Goal: Use online tool/utility: Utilize a website feature to perform a specific function

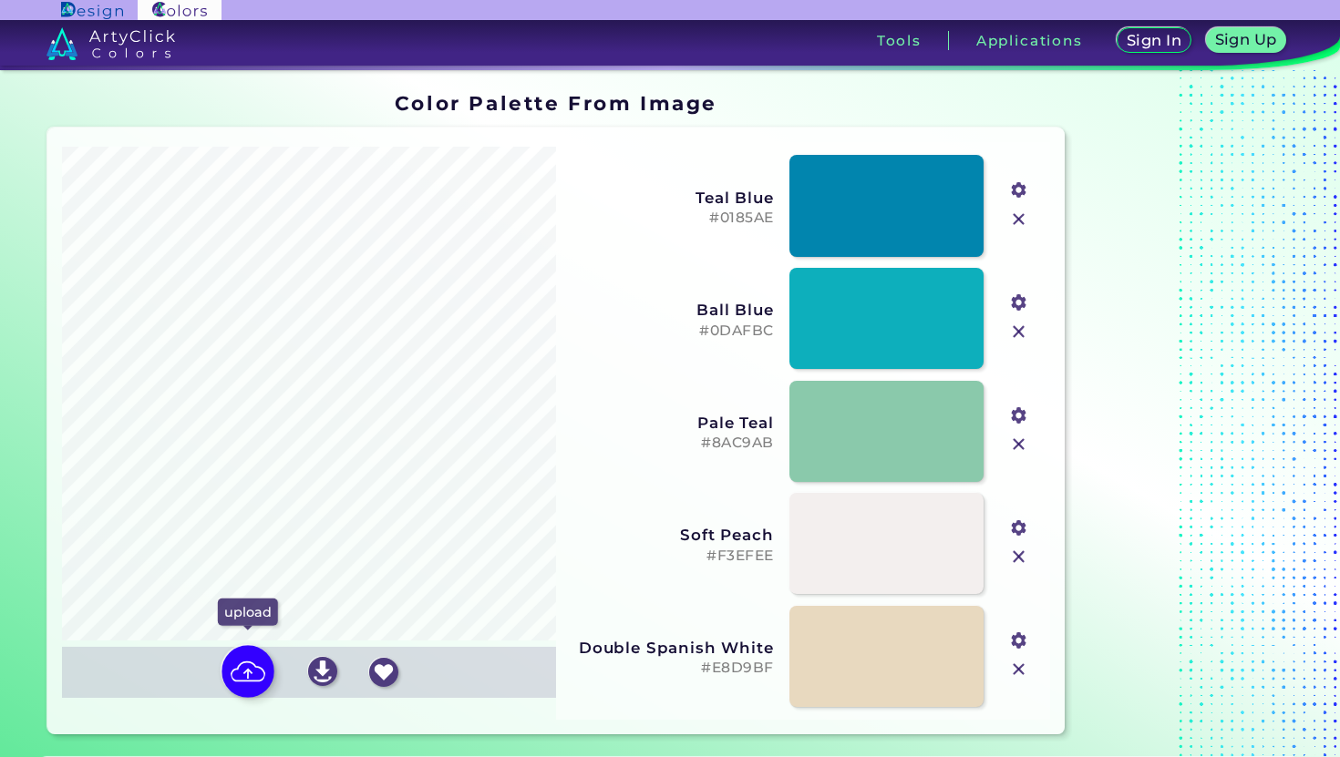
click at [258, 678] on img at bounding box center [247, 671] width 53 height 53
click at [0, 0] on input "file" at bounding box center [0, 0] width 0 height 0
type input "#9c6135"
type input "#91988a"
type input "#bec2c7"
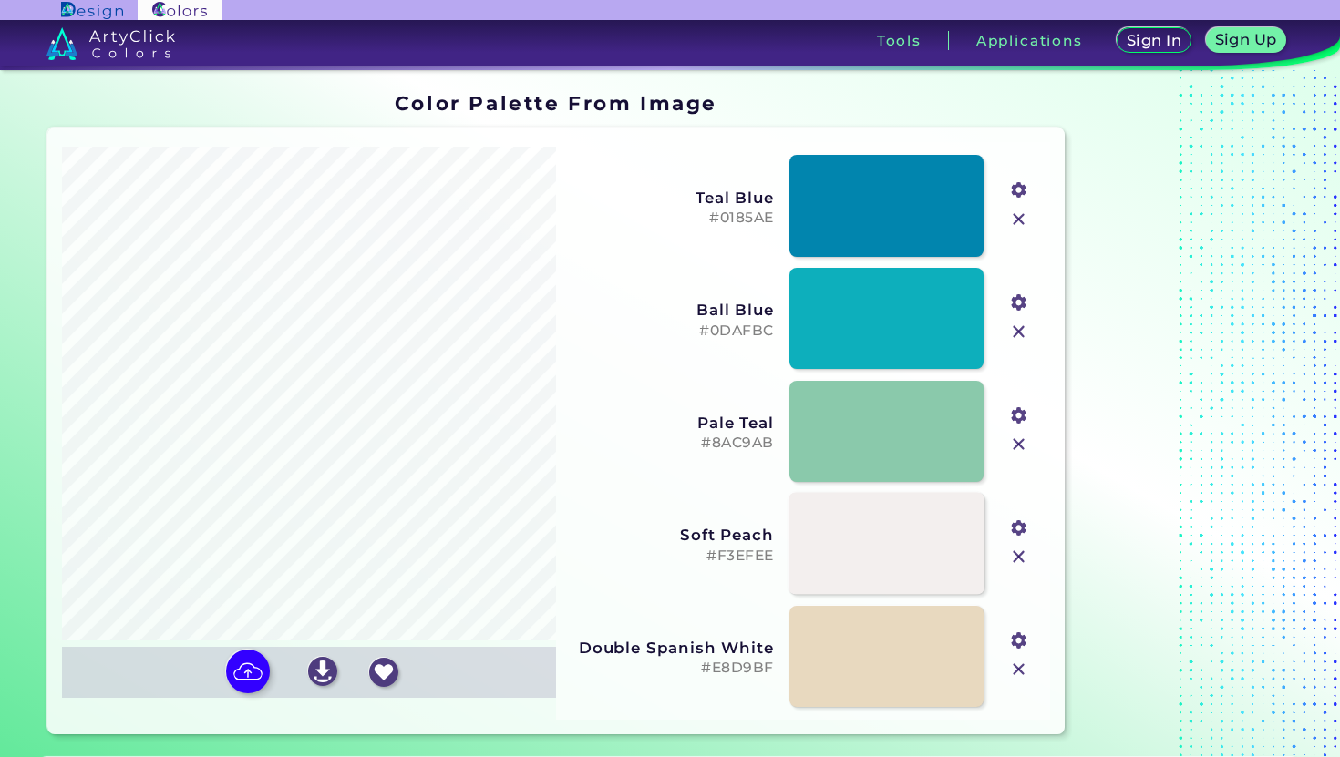
type input "#cdd2d7"
type input "#f1e2d1"
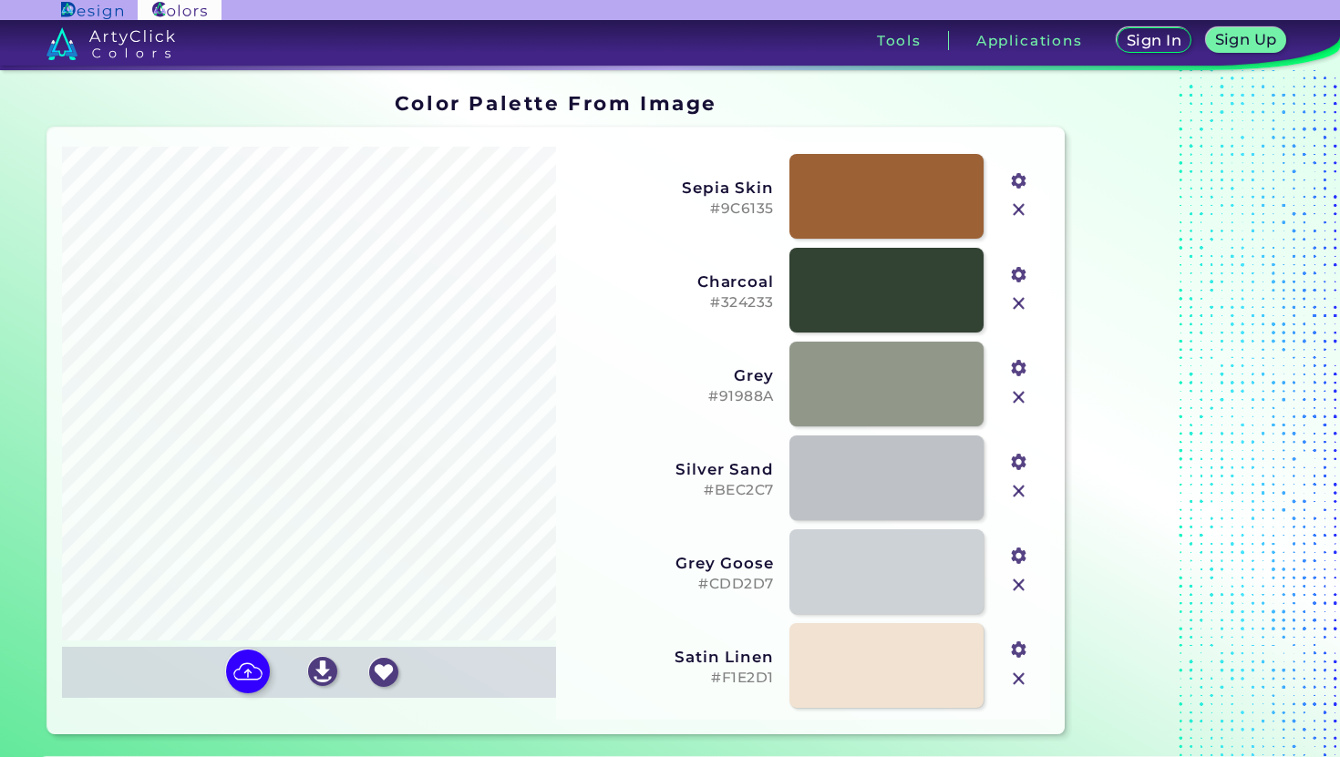
click at [731, 302] on h5 "#324233" at bounding box center [671, 302] width 205 height 17
click at [728, 389] on h5 "#91988A" at bounding box center [671, 396] width 205 height 17
click at [854, 485] on link at bounding box center [886, 479] width 196 height 86
click at [751, 493] on h5 "#BEC2C7" at bounding box center [671, 490] width 205 height 17
click at [743, 576] on h5 "#CDD2D7" at bounding box center [671, 584] width 205 height 17
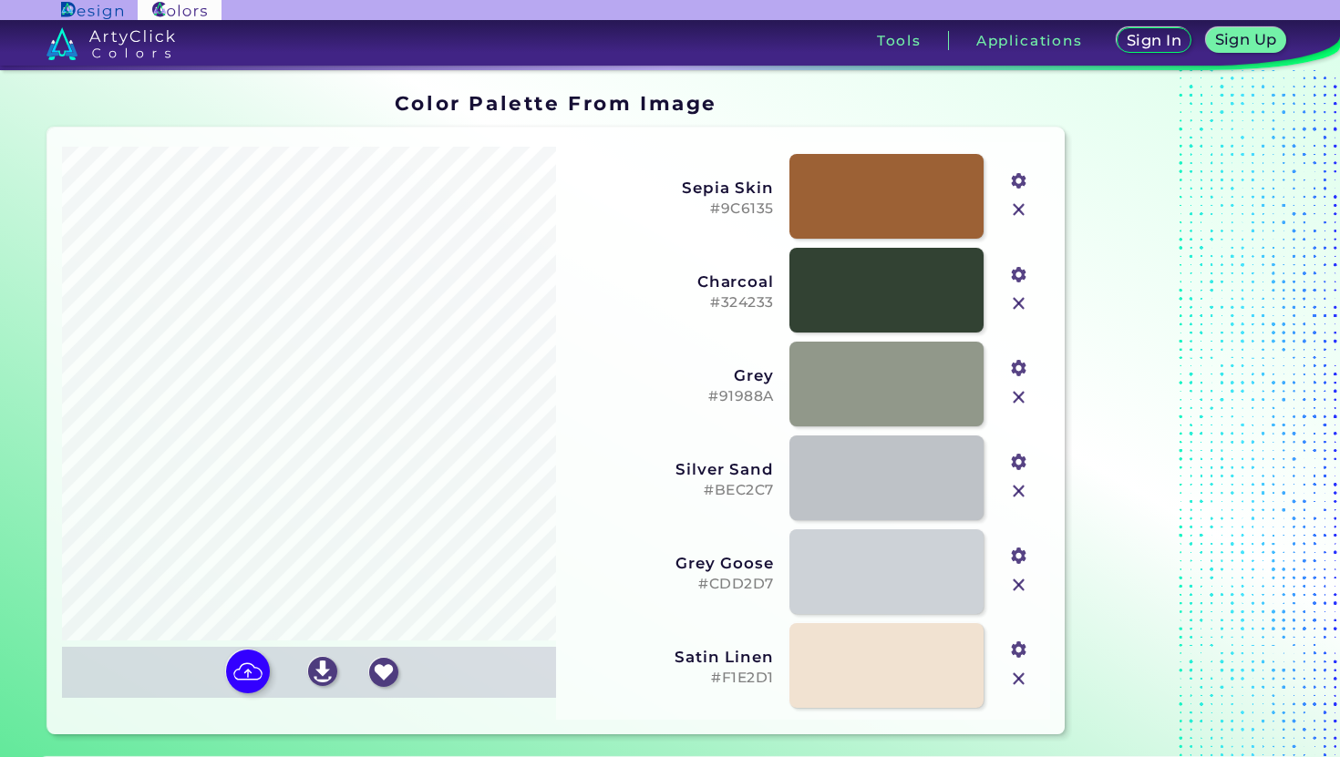
click at [725, 670] on h5 "#F1E2D1" at bounding box center [671, 678] width 205 height 17
